Goal: Transaction & Acquisition: Subscribe to service/newsletter

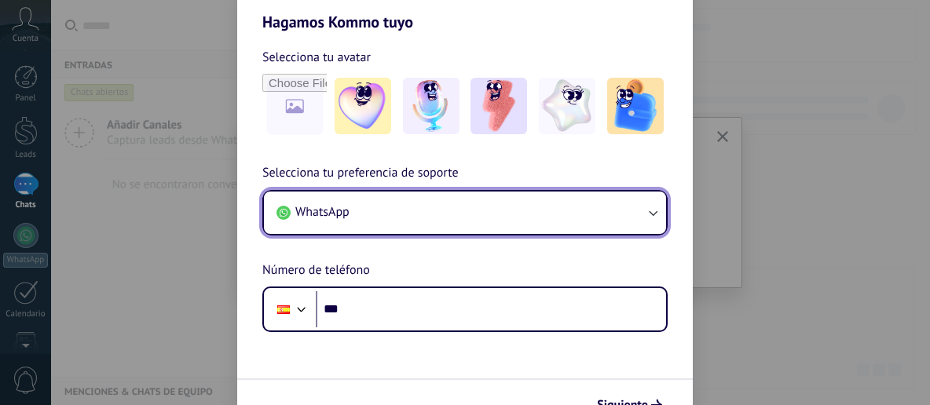
click at [325, 211] on span "WhatsApp" at bounding box center [322, 212] width 54 height 16
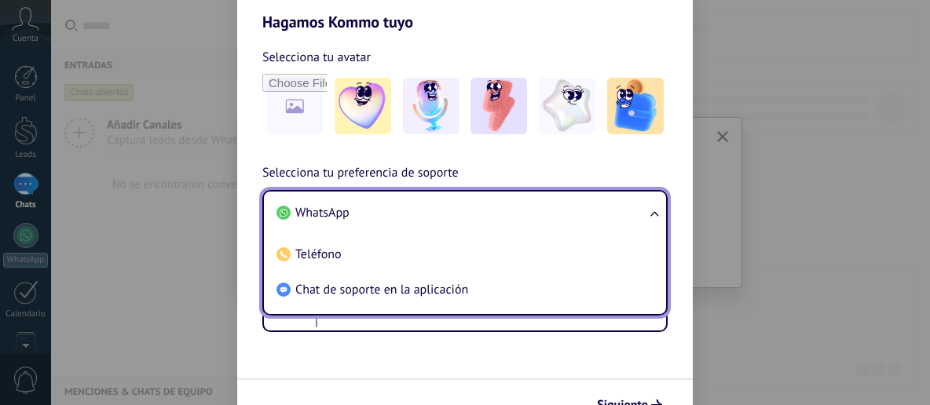
click at [328, 218] on span "WhatsApp" at bounding box center [322, 213] width 54 height 16
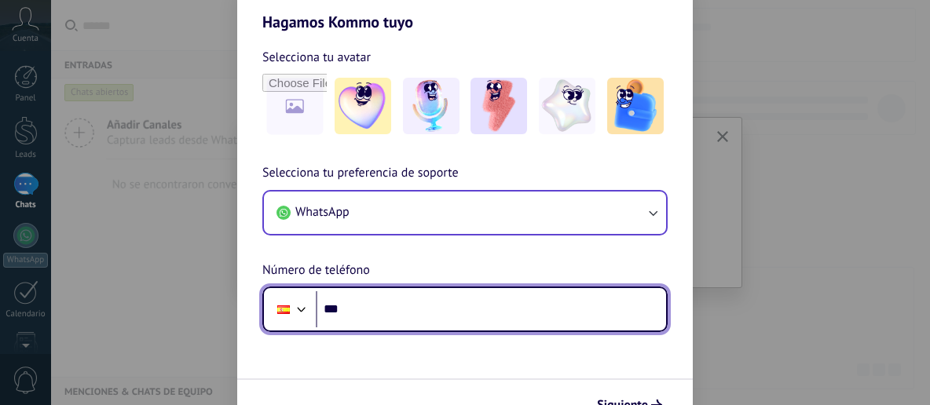
click at [360, 307] on input "***" at bounding box center [491, 309] width 350 height 36
type input "**********"
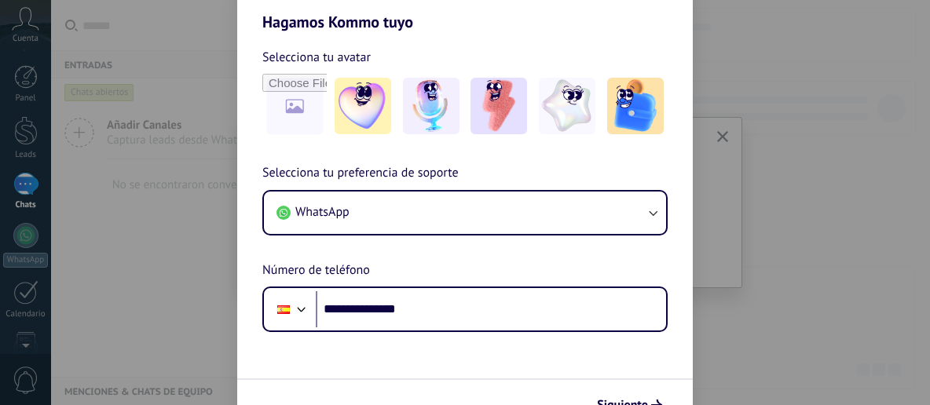
click at [408, 263] on div "**********" at bounding box center [465, 247] width 456 height 169
click at [627, 403] on span "Siguiente" at bounding box center [622, 405] width 51 height 11
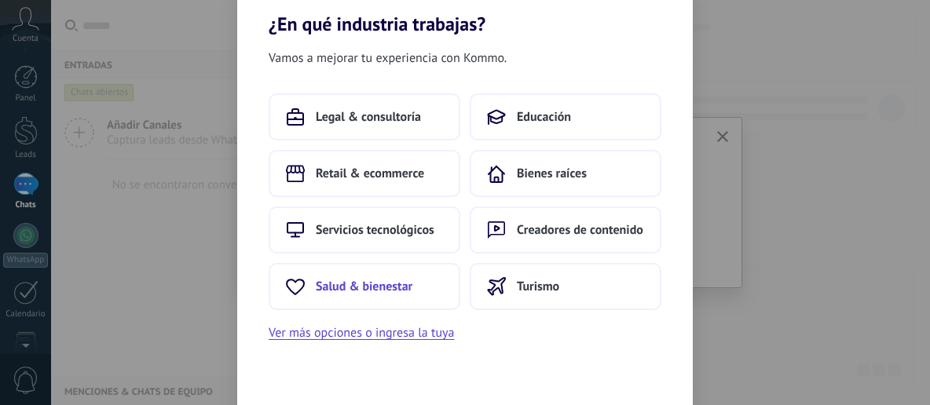
click at [379, 289] on span "Salud & bienestar" at bounding box center [364, 287] width 97 height 16
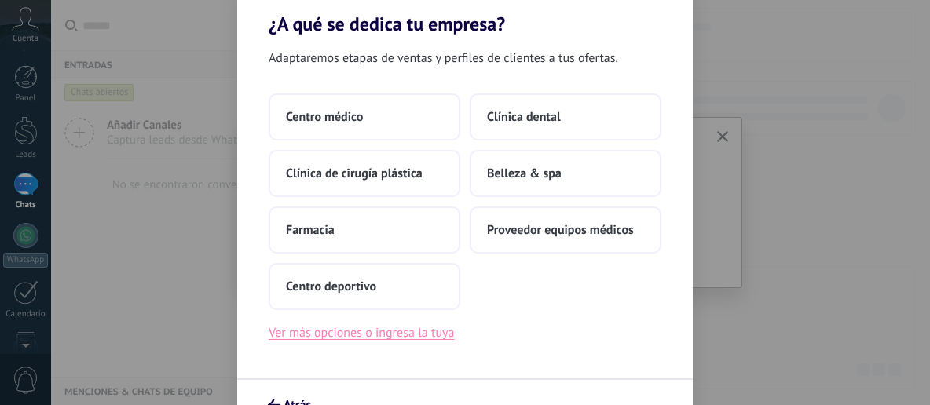
click at [421, 331] on button "Ver más opciones o ingresa la tuya" at bounding box center [361, 333] width 185 height 20
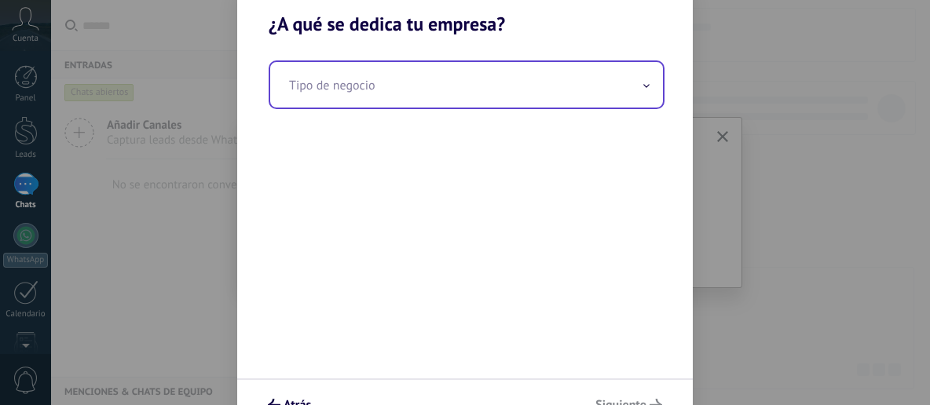
click at [389, 93] on input "text" at bounding box center [466, 85] width 393 height 46
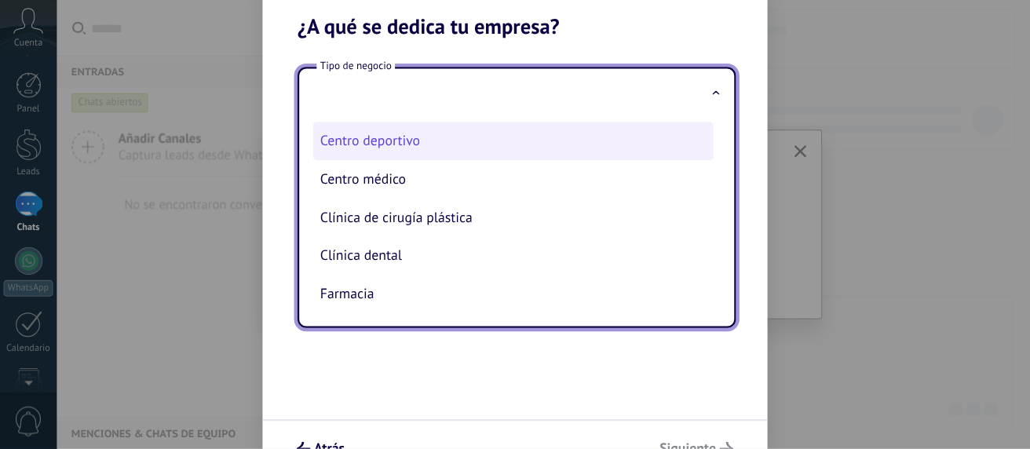
scroll to position [32, 0]
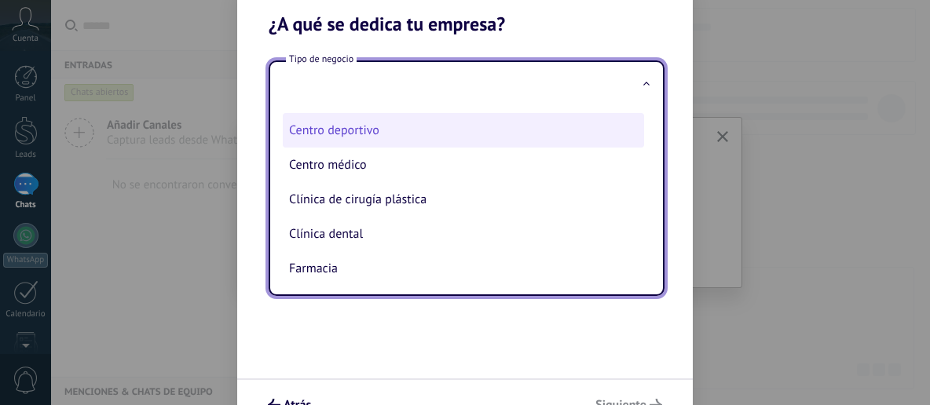
click at [373, 135] on li "Centro deportivo" at bounding box center [463, 130] width 361 height 35
type input "**********"
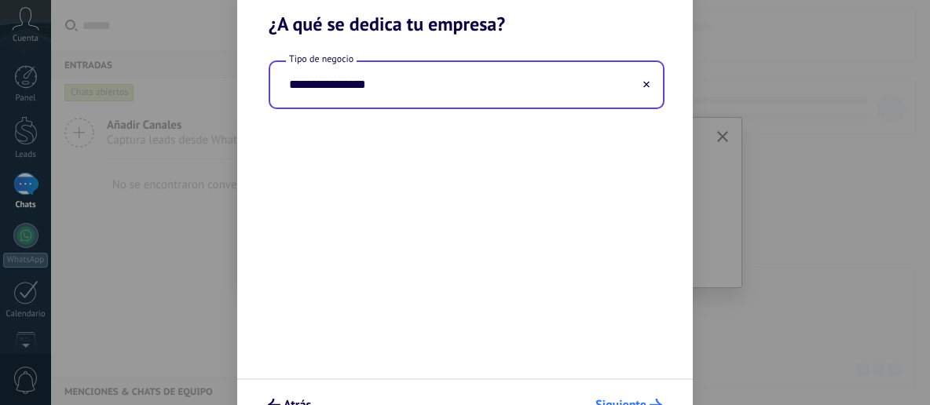
click at [613, 401] on span "Siguiente" at bounding box center [620, 405] width 51 height 11
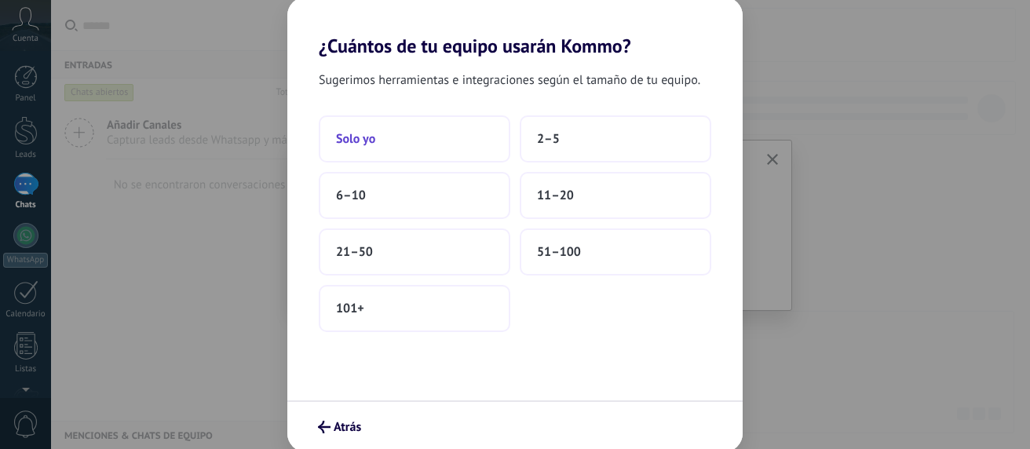
click at [433, 146] on button "Solo yo" at bounding box center [415, 138] width 192 height 47
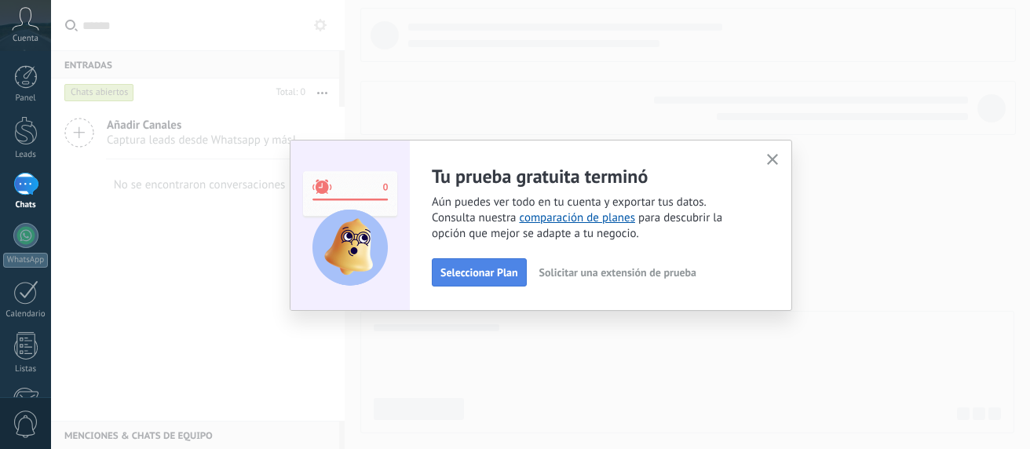
click at [481, 278] on span "Seleccionar Plan" at bounding box center [480, 272] width 78 height 11
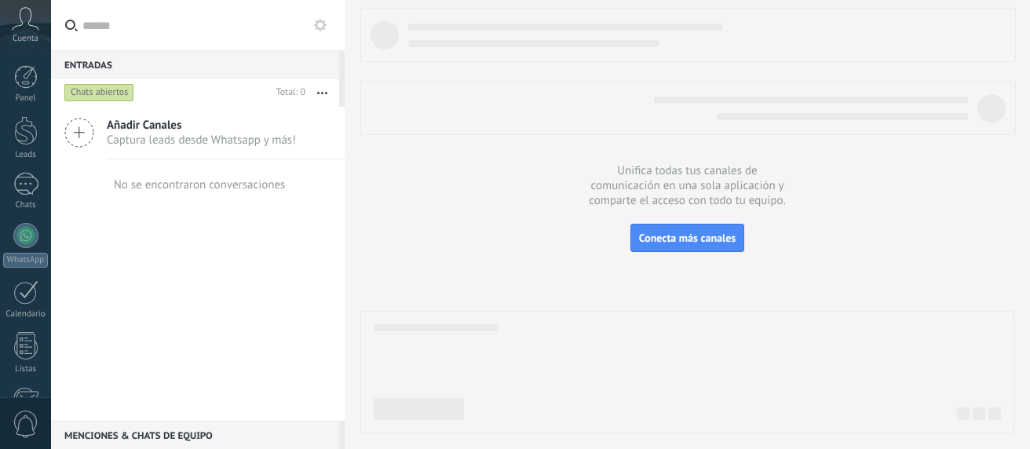
scroll to position [203, 0]
click at [24, 23] on icon at bounding box center [25, 19] width 27 height 24
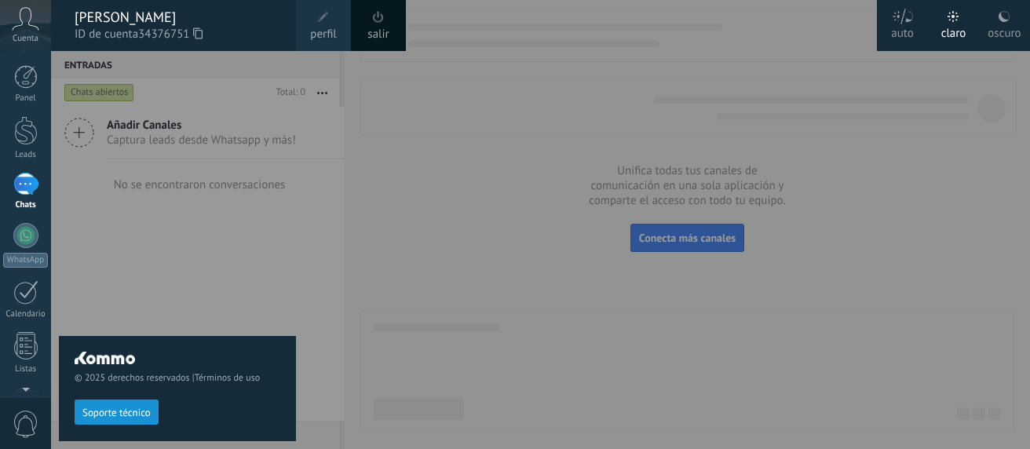
click at [320, 16] on span at bounding box center [323, 17] width 11 height 11
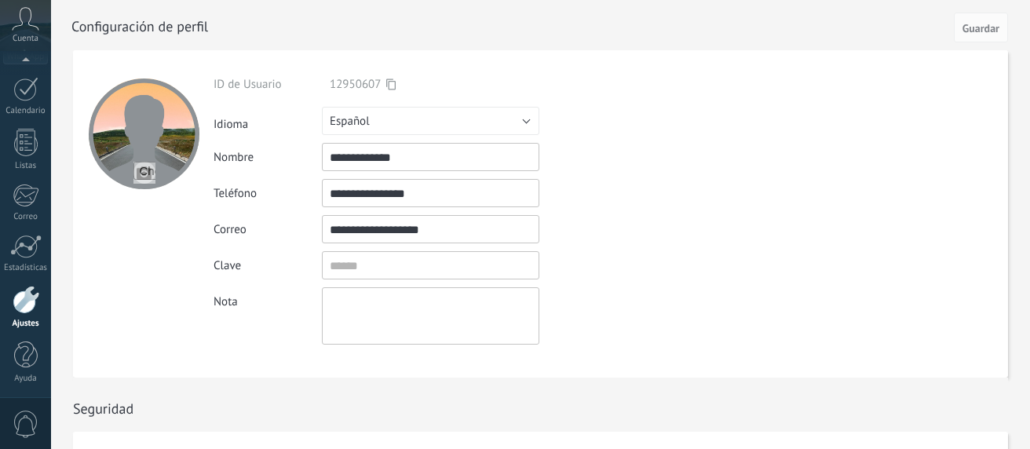
scroll to position [203, 0]
click at [353, 264] on input "textbox" at bounding box center [431, 265] width 218 height 28
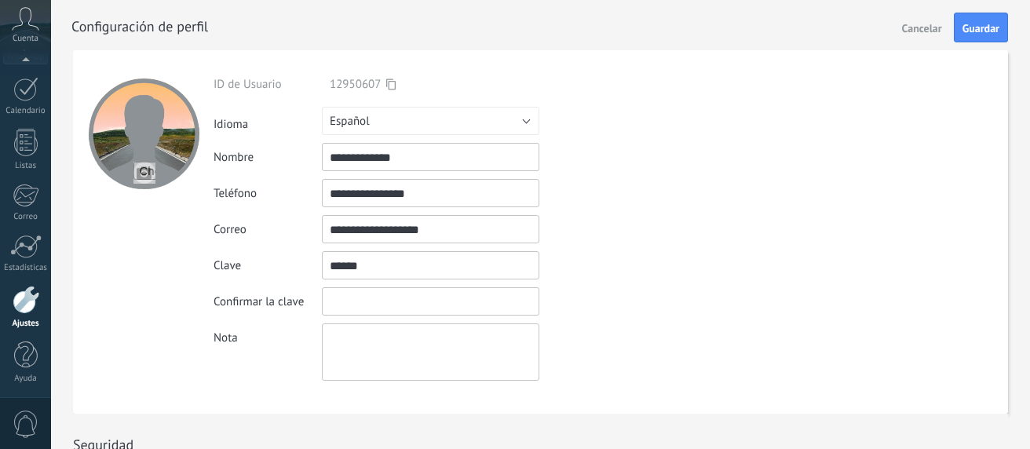
type input "******"
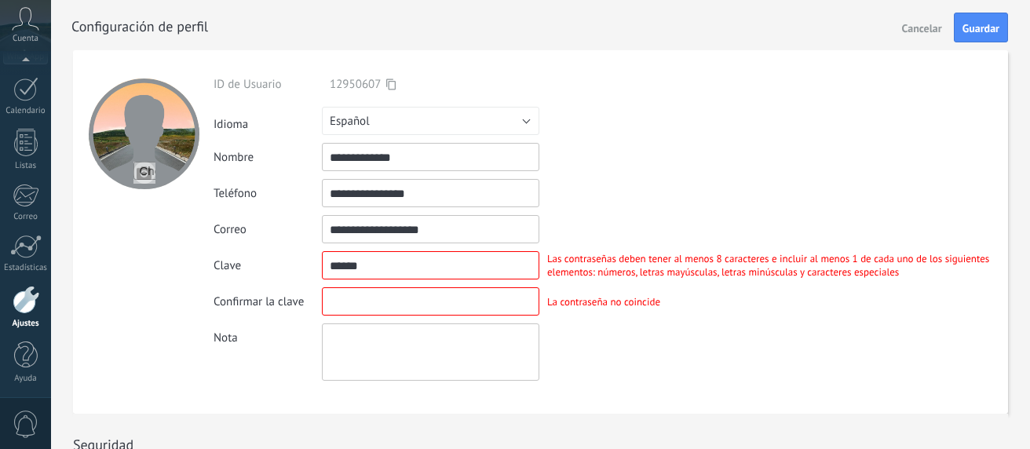
click at [142, 170] on input "file" at bounding box center [145, 173] width 22 height 22
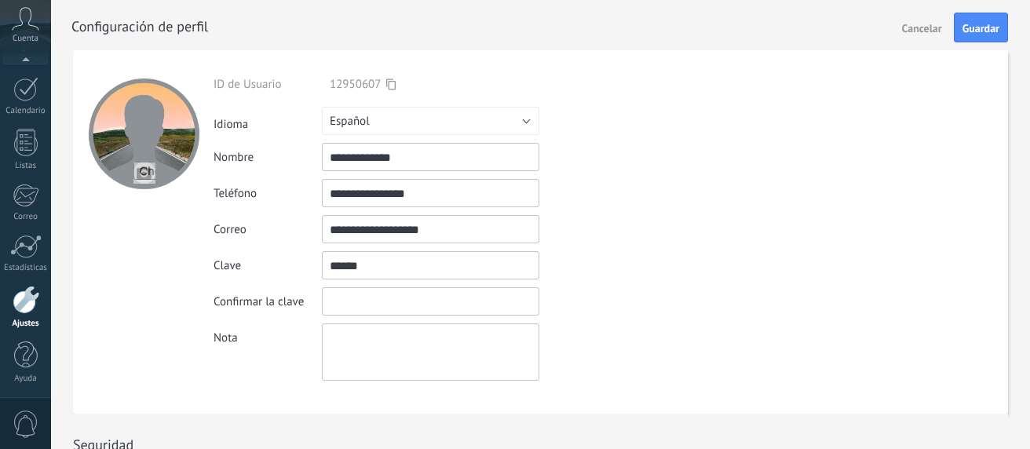
drag, startPoint x: 385, startPoint y: 270, endPoint x: 302, endPoint y: 284, distance: 83.5
click at [322, 280] on input "textbox" at bounding box center [431, 265] width 218 height 28
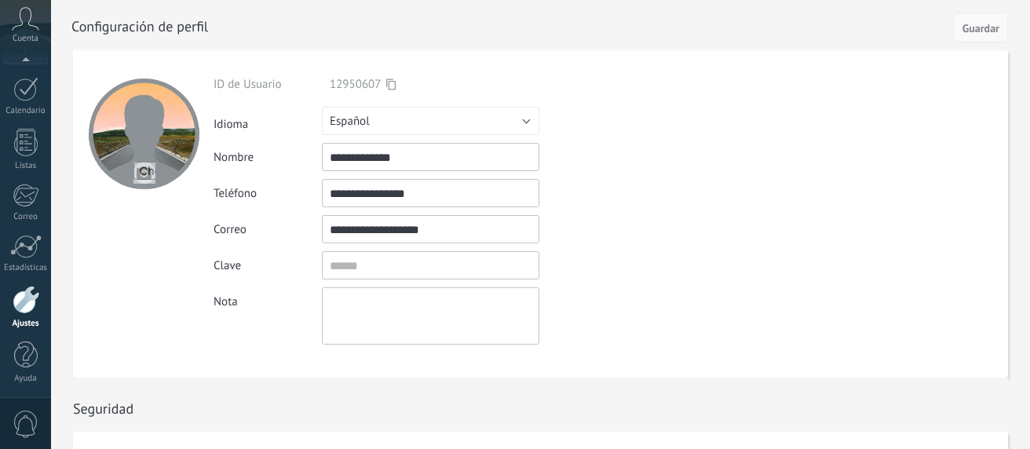
click at [980, 27] on span "Guardar" at bounding box center [981, 28] width 37 height 11
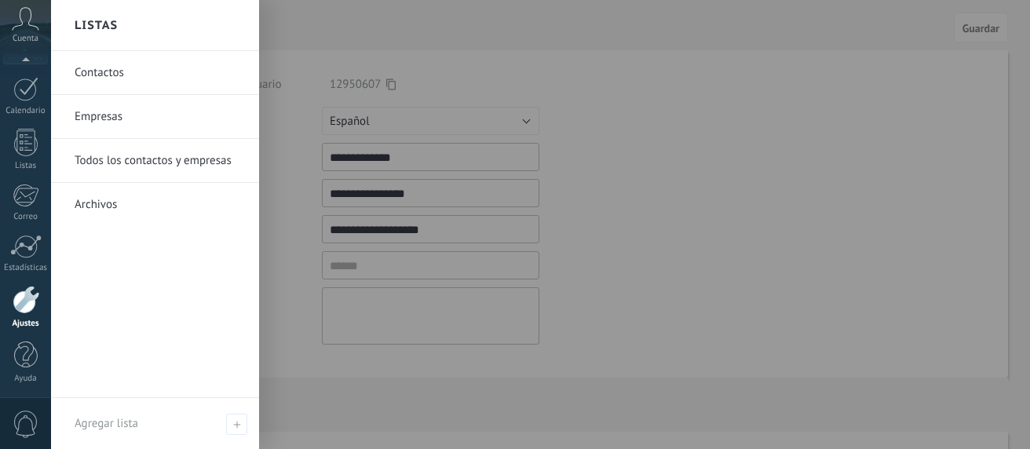
click at [93, 71] on link "Contactos" at bounding box center [159, 73] width 169 height 44
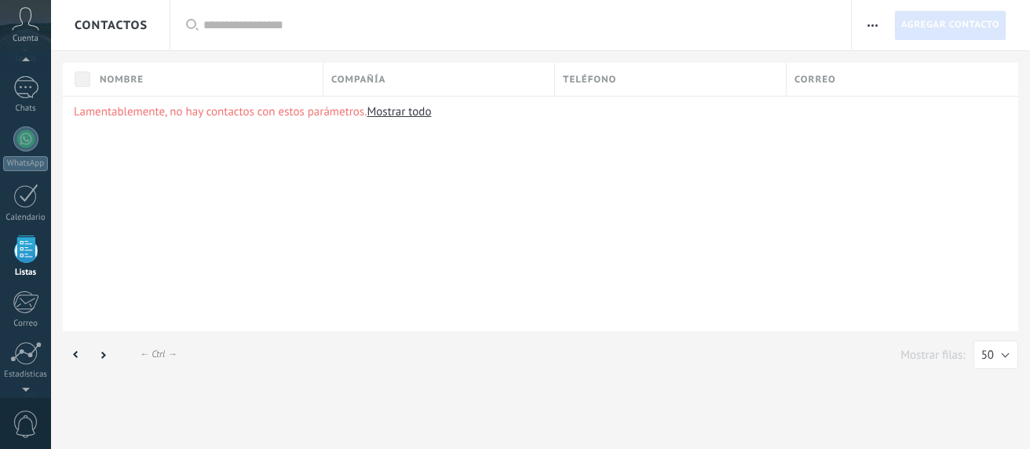
scroll to position [97, 0]
click at [417, 112] on link "Mostrar todo" at bounding box center [399, 111] width 64 height 15
click at [221, 23] on div "Lista completa" at bounding box center [227, 25] width 82 height 23
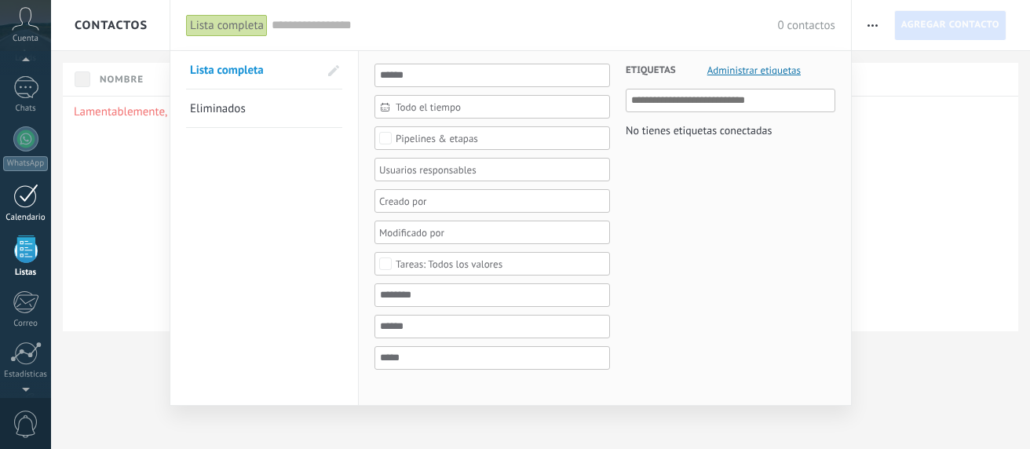
click at [32, 200] on div at bounding box center [25, 196] width 25 height 24
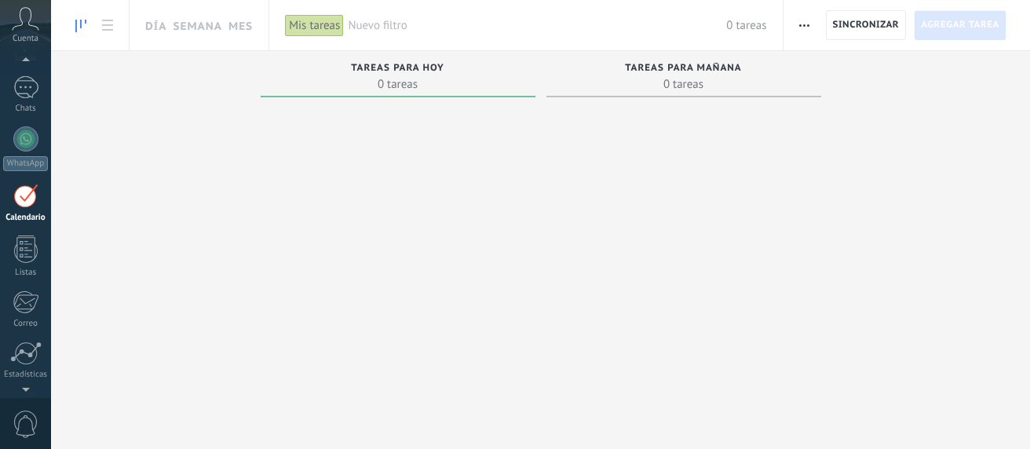
scroll to position [44, 0]
click at [161, 30] on link "Día" at bounding box center [155, 25] width 21 height 50
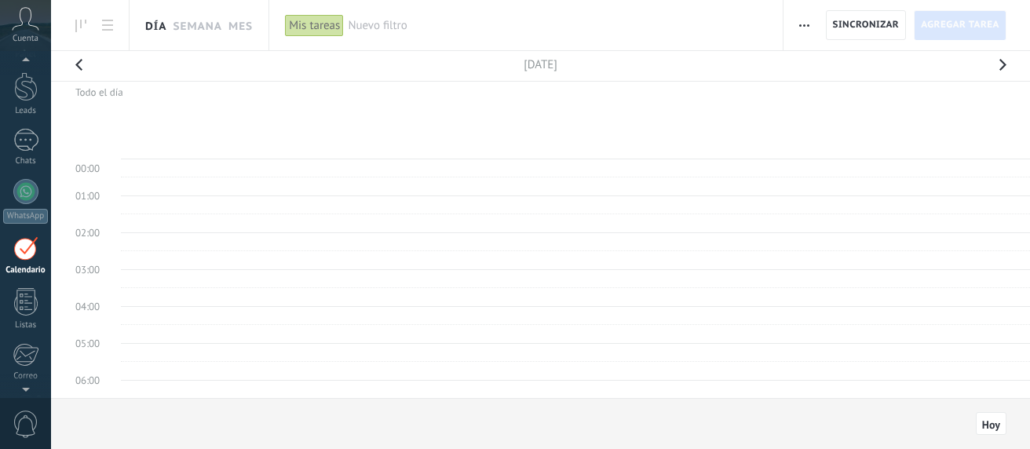
scroll to position [291, 0]
click at [199, 26] on link "Semana" at bounding box center [197, 25] width 49 height 50
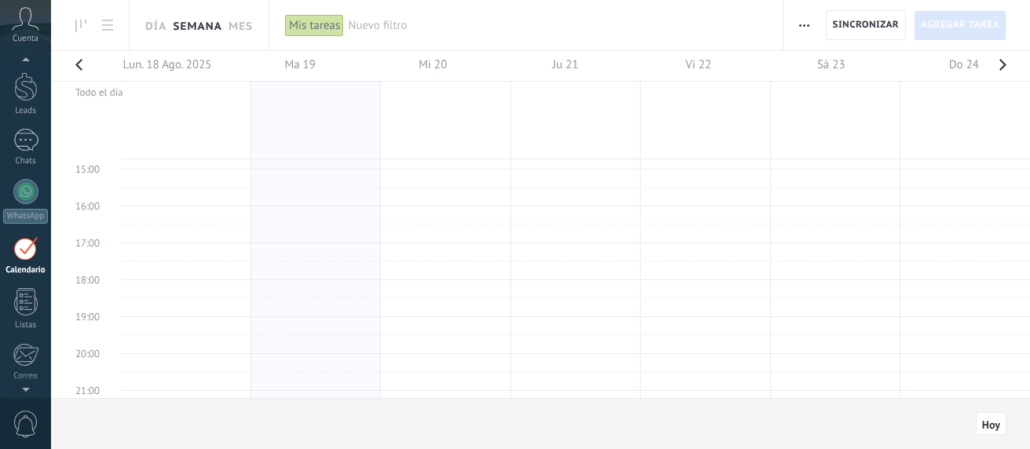
scroll to position [544, 0]
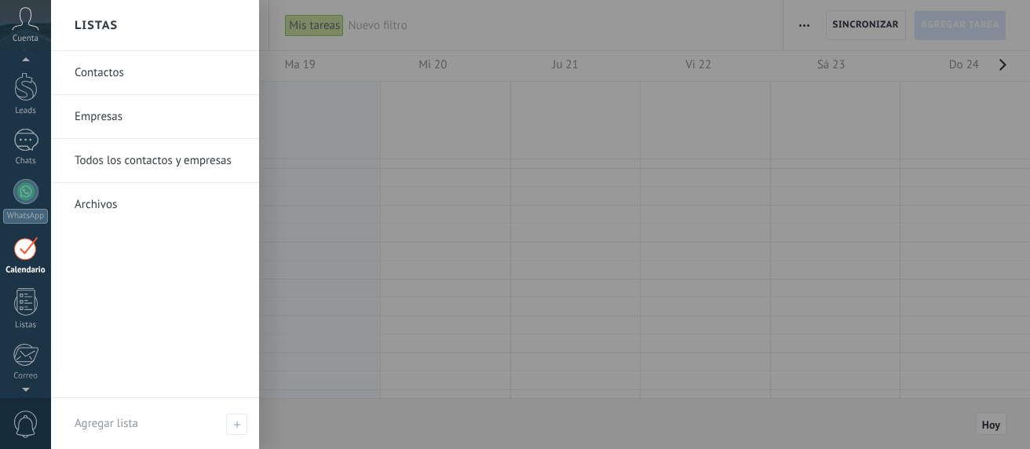
click at [90, 203] on link "Archivos" at bounding box center [159, 205] width 169 height 44
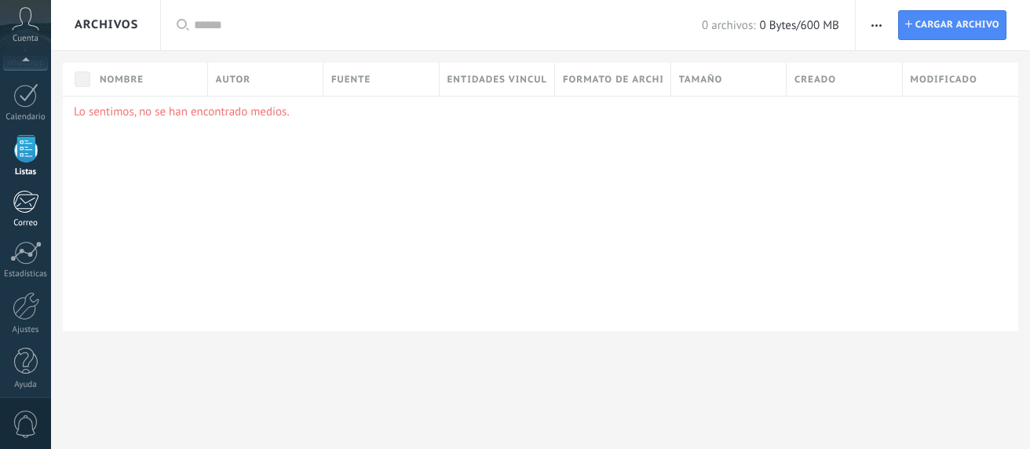
scroll to position [203, 0]
click at [33, 304] on div at bounding box center [26, 300] width 27 height 28
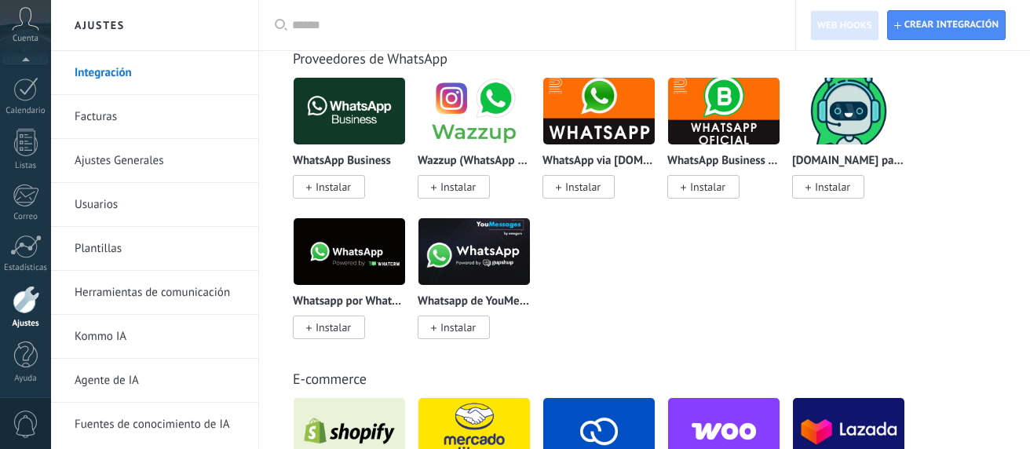
scroll to position [646, 0]
click at [107, 118] on link "Facturas" at bounding box center [159, 117] width 168 height 44
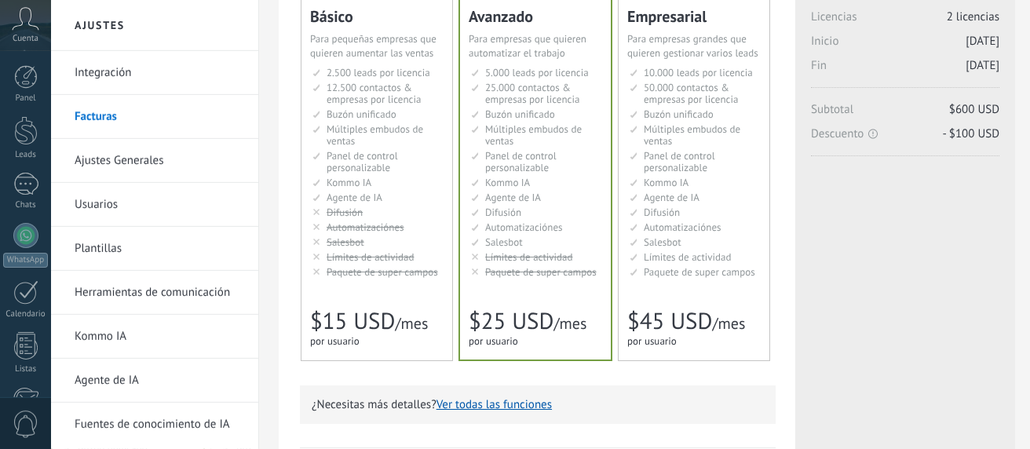
scroll to position [138, 0]
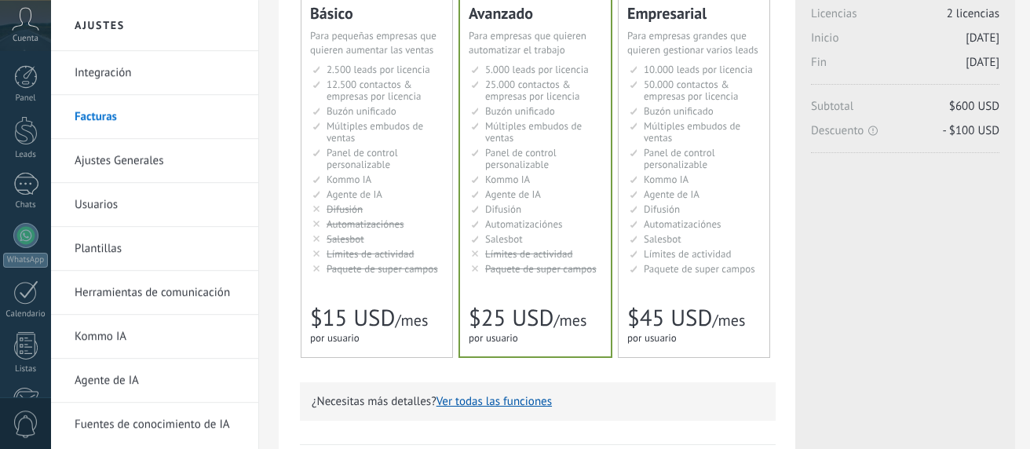
click at [494, 402] on button "Ver todas las funciones" at bounding box center [494, 401] width 115 height 15
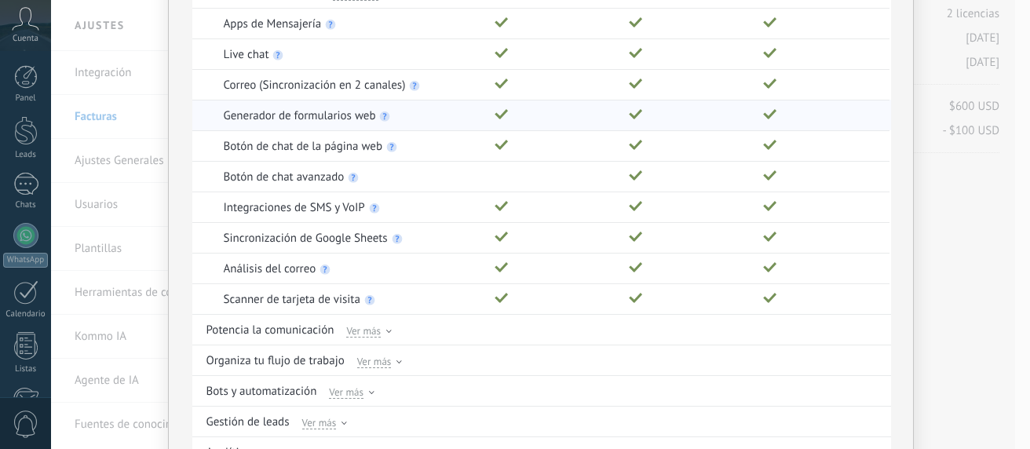
scroll to position [170, 0]
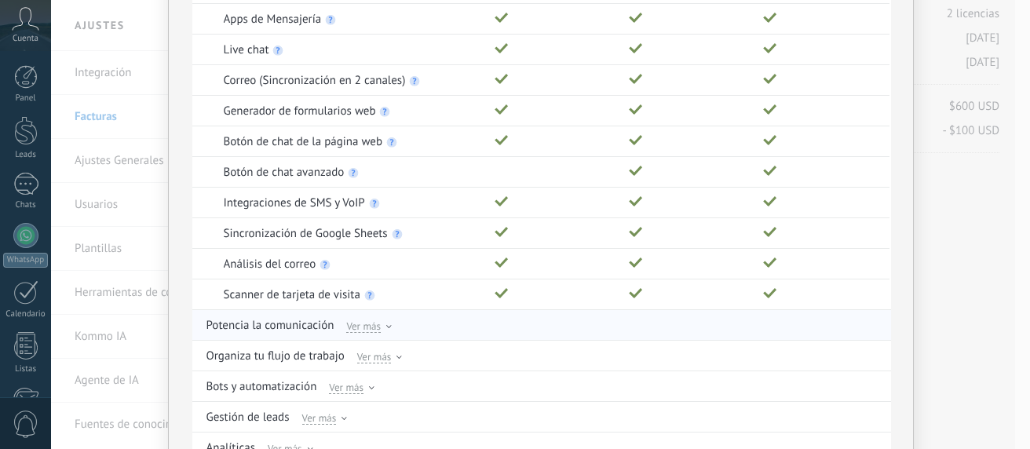
click at [389, 325] on icon at bounding box center [388, 326] width 5 height 3
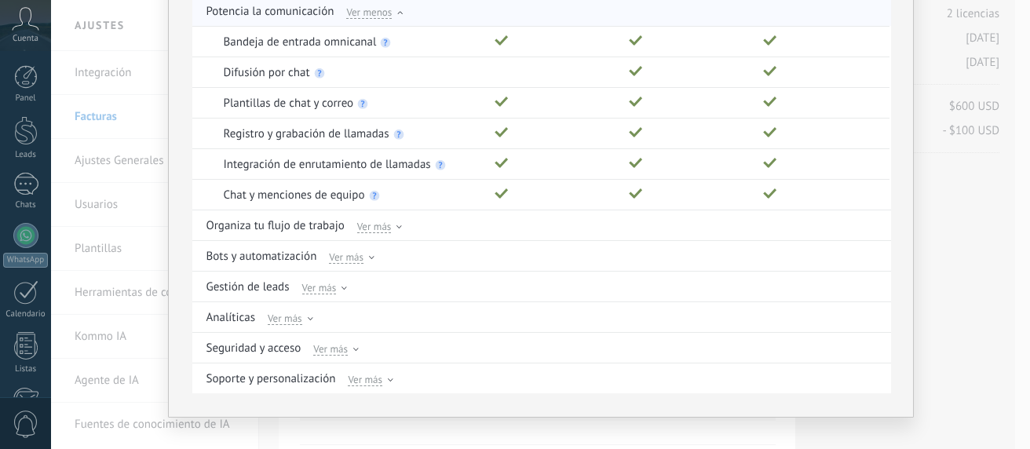
scroll to position [497, 0]
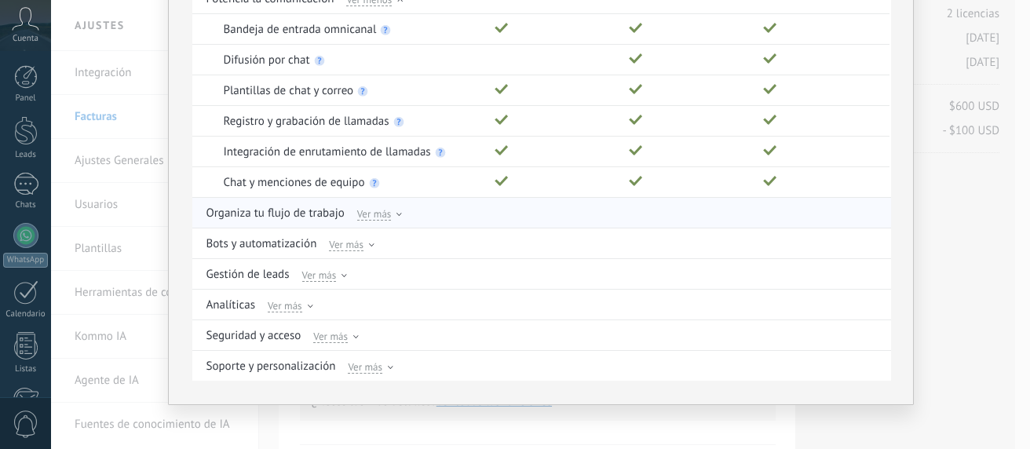
click at [378, 207] on span "Ver más" at bounding box center [374, 214] width 35 height 14
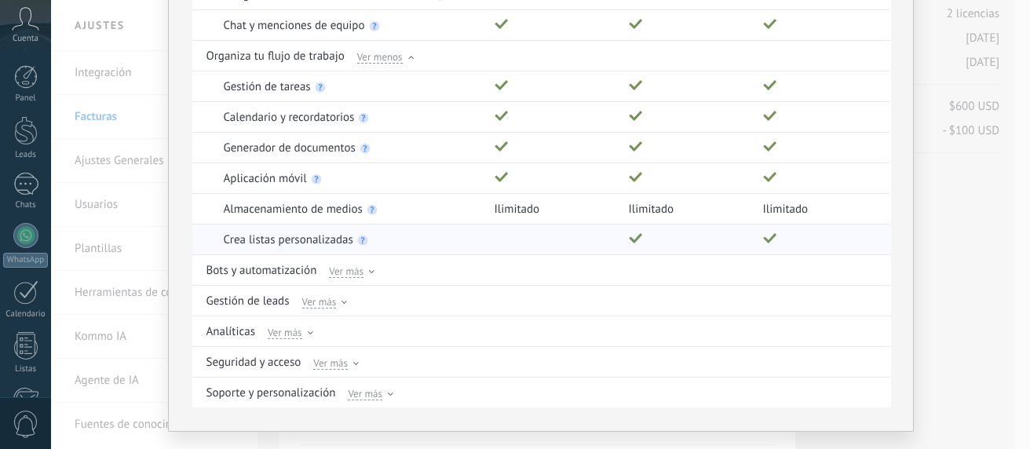
scroll to position [679, 0]
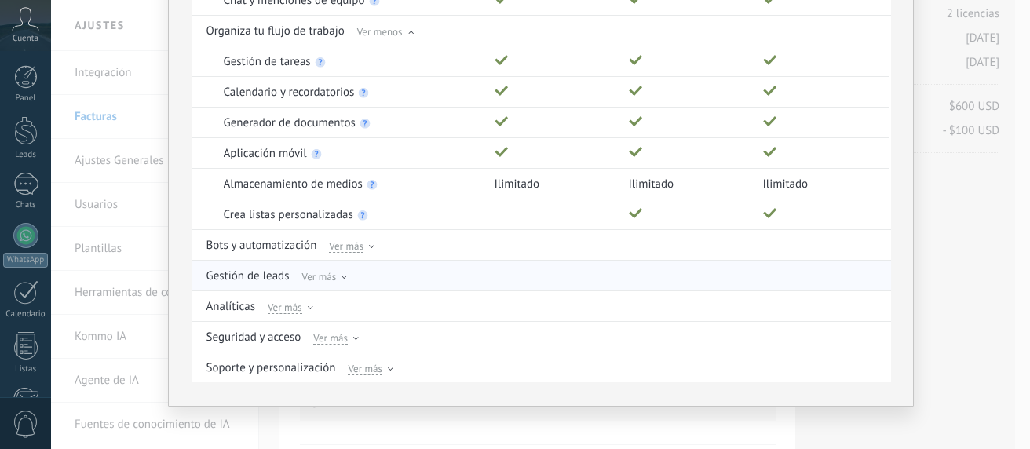
click at [333, 269] on span "Ver más" at bounding box center [319, 276] width 35 height 14
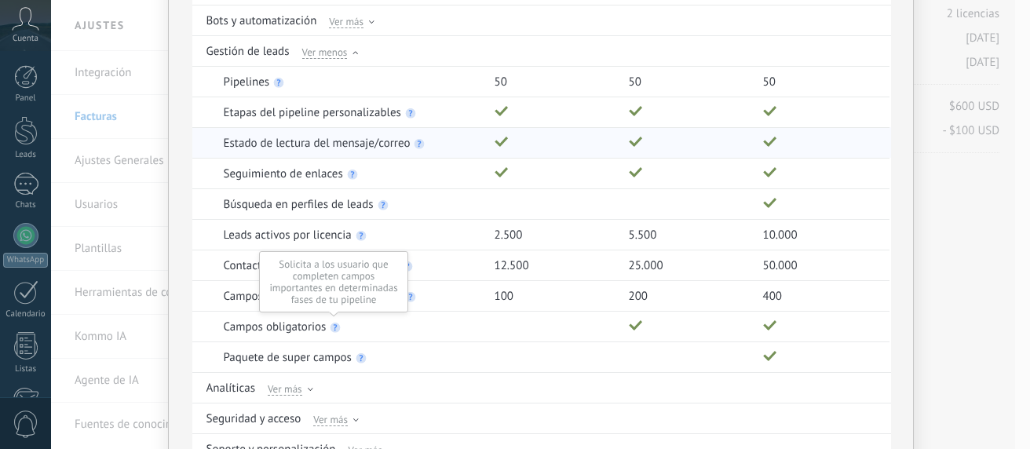
scroll to position [906, 0]
